Goal: Obtain resource: Obtain resource

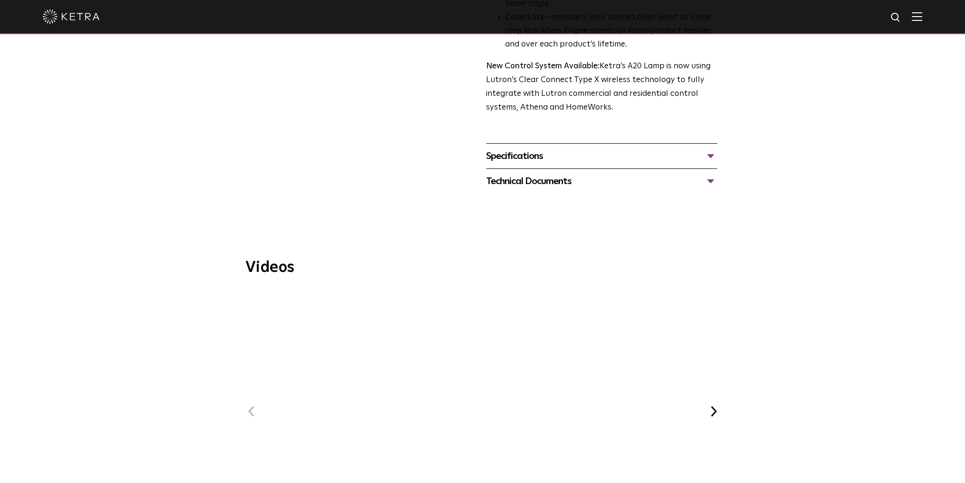
scroll to position [389, 0]
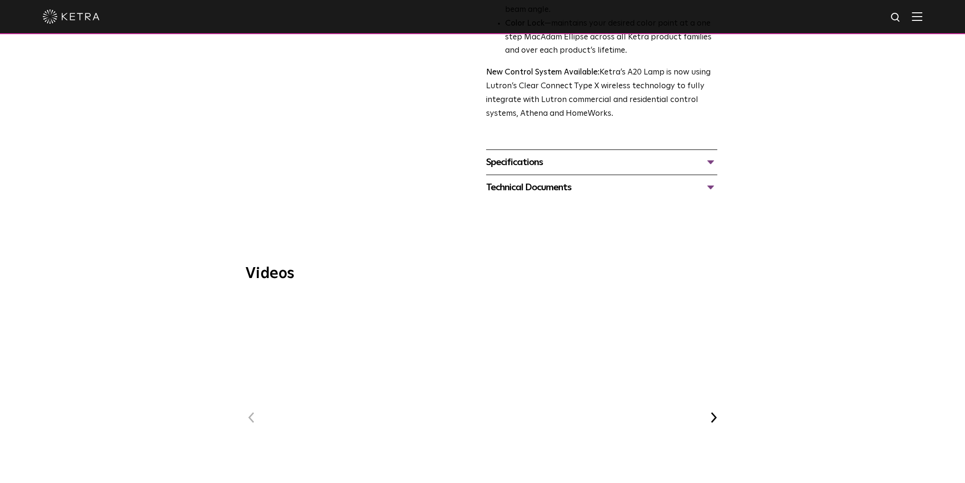
click at [504, 180] on div "Technical Documents" at bounding box center [601, 187] width 231 height 15
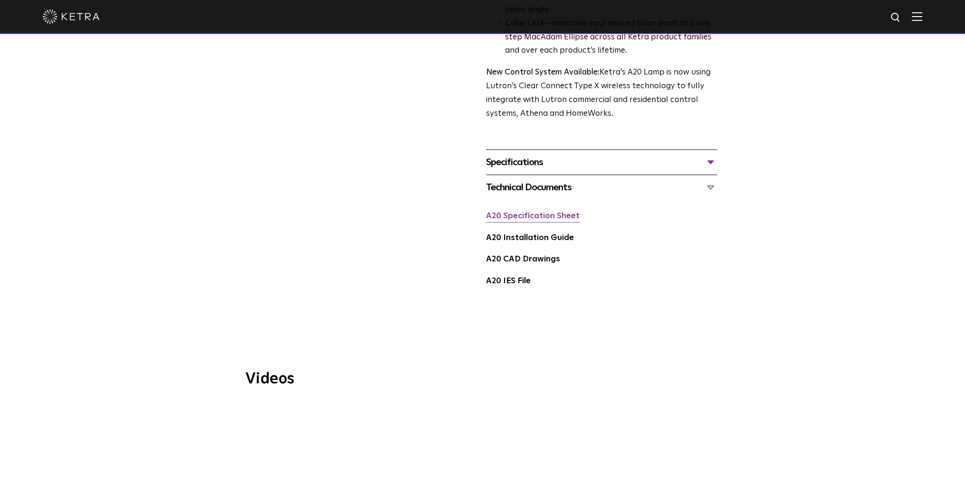
click at [509, 212] on link "A20 Specification Sheet" at bounding box center [533, 216] width 94 height 8
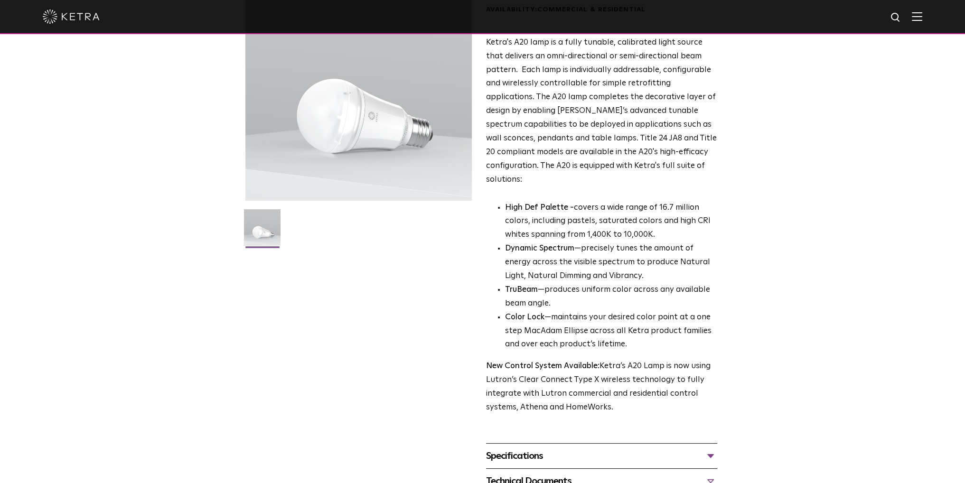
scroll to position [190, 0]
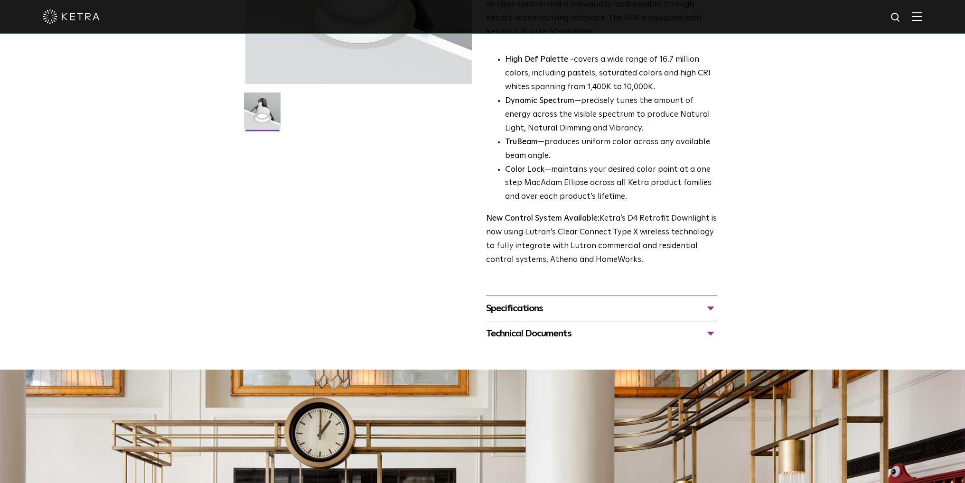
scroll to position [237, 0]
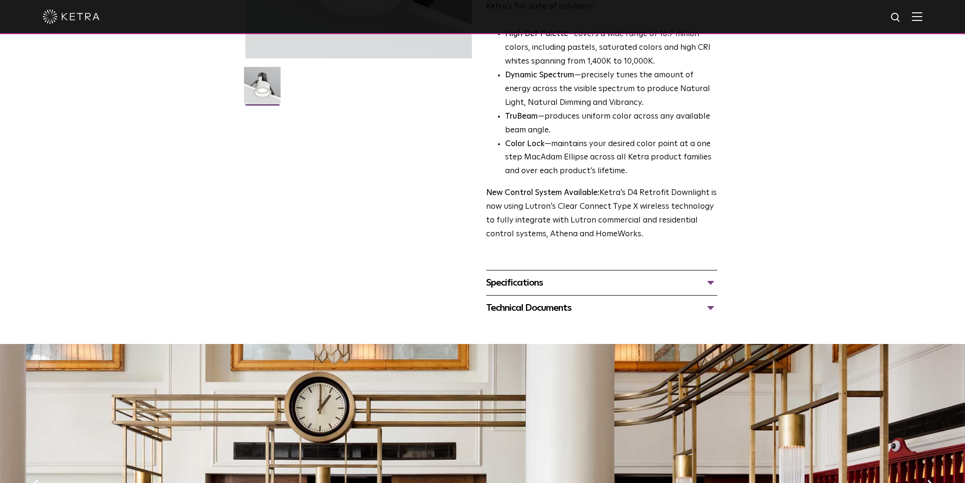
click at [511, 285] on div "Specifications" at bounding box center [601, 282] width 231 height 15
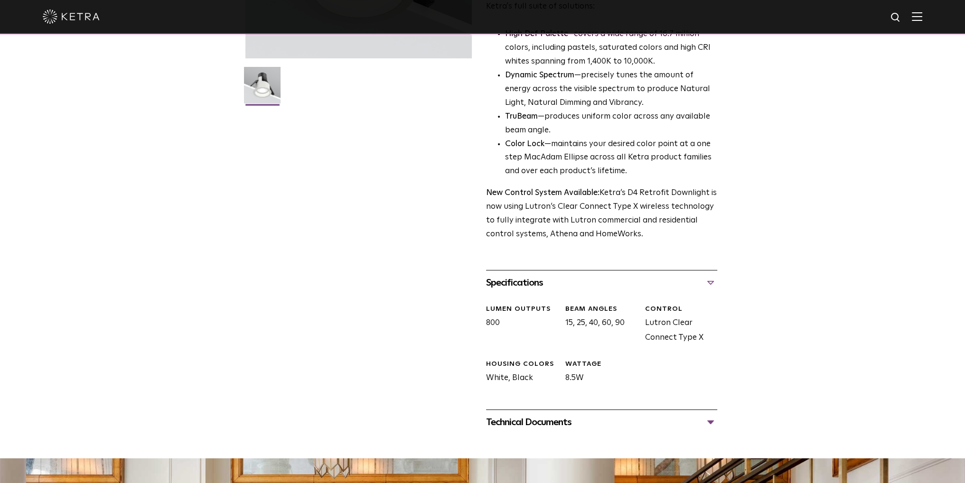
scroll to position [332, 0]
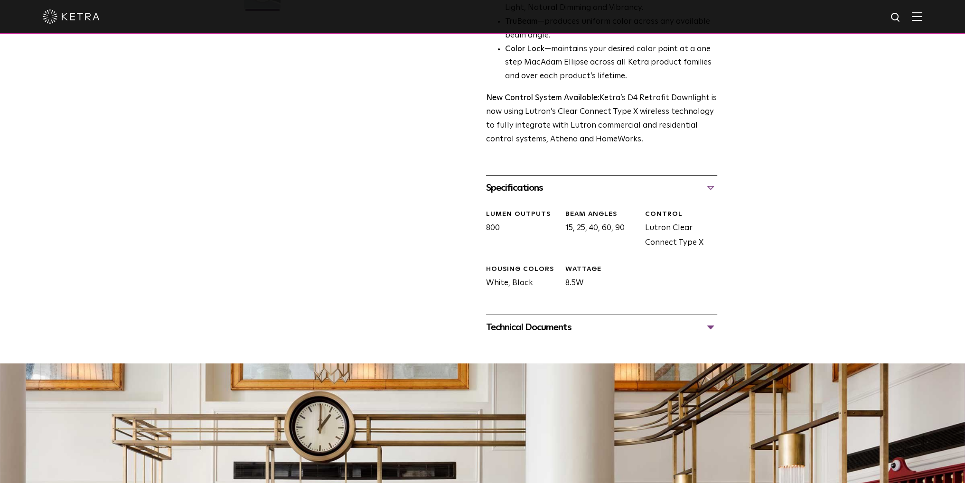
click at [551, 326] on div "Technical Documents" at bounding box center [601, 327] width 231 height 15
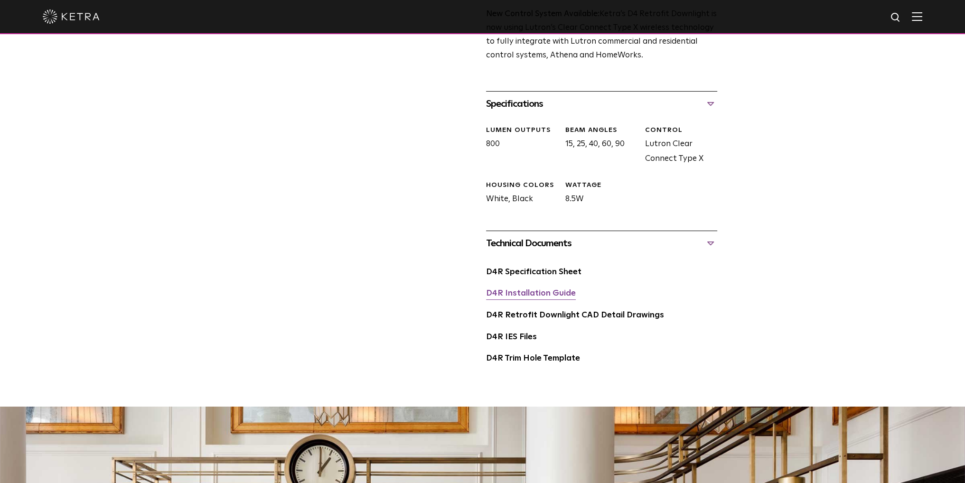
scroll to position [427, 0]
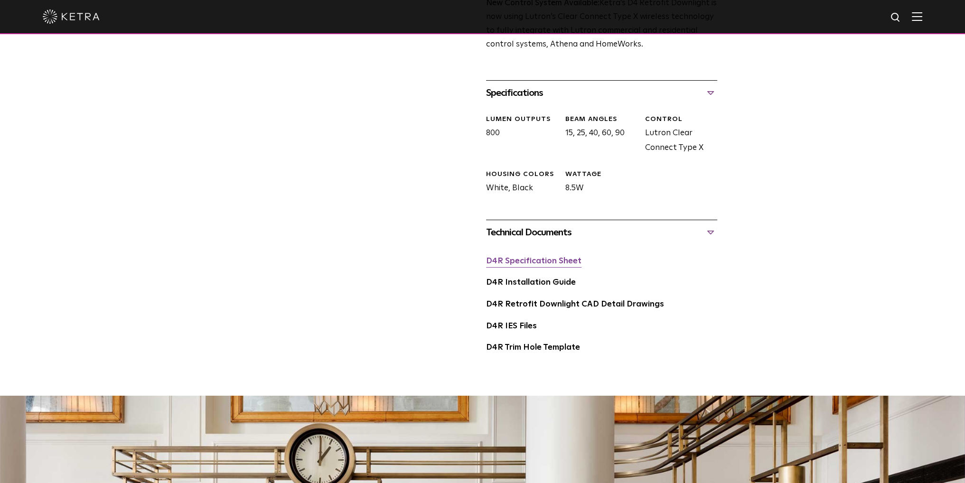
click at [525, 258] on link "D4R Specification Sheet" at bounding box center [533, 261] width 95 height 8
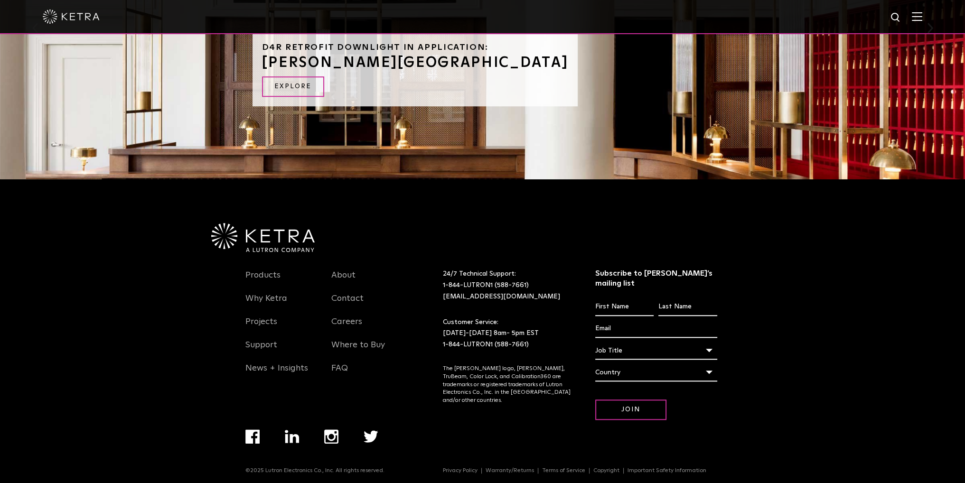
scroll to position [0, 0]
